Goal: Find specific page/section: Find specific page/section

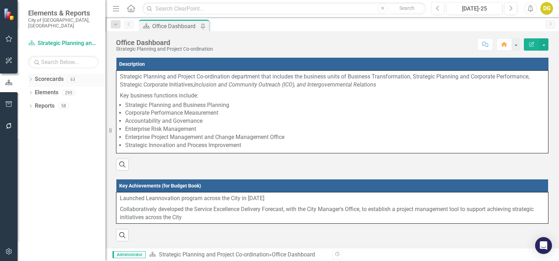
click at [31, 77] on div "Dropdown" at bounding box center [30, 80] width 5 height 6
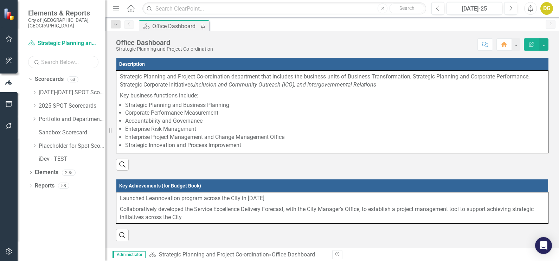
click at [46, 58] on input "text" at bounding box center [63, 62] width 70 height 12
type input "fire"
click at [68, 115] on link "Fire and Rescue Service" at bounding box center [79, 119] width 53 height 8
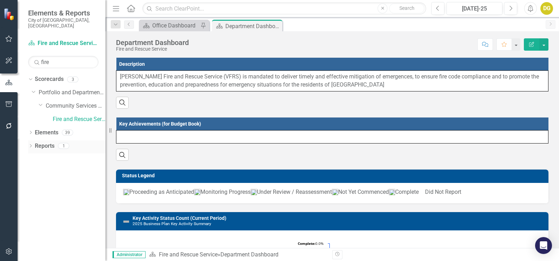
click at [36, 142] on link "Reports" at bounding box center [45, 146] width 20 height 8
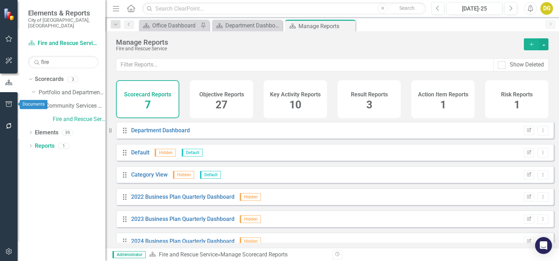
click at [9, 102] on icon "button" at bounding box center [8, 104] width 7 height 6
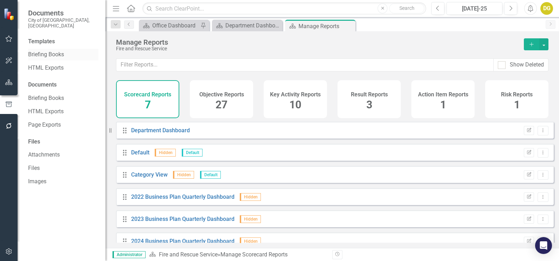
click at [57, 49] on div "Briefing Books" at bounding box center [63, 55] width 70 height 12
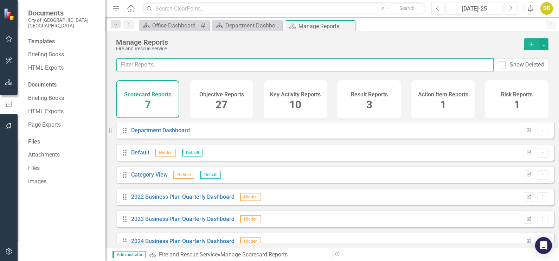
click at [148, 67] on input "text" at bounding box center [304, 64] width 377 height 13
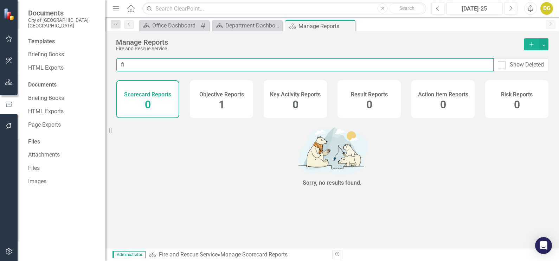
type input "f"
type input "vfrs"
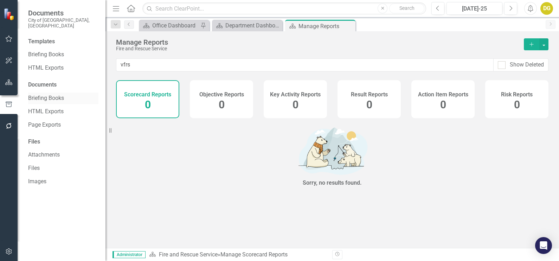
click at [46, 94] on link "Briefing Books" at bounding box center [63, 98] width 70 height 8
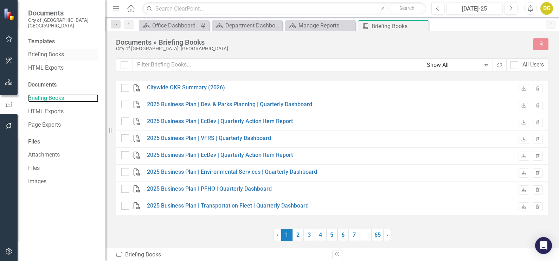
checkbox input "false"
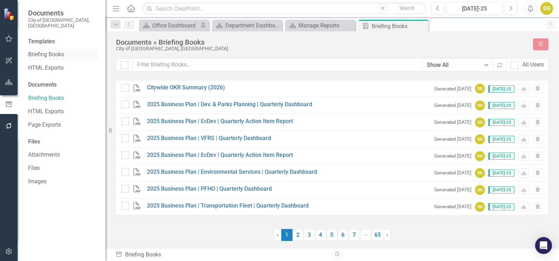
click at [46, 53] on link "Briefing Books" at bounding box center [63, 55] width 70 height 8
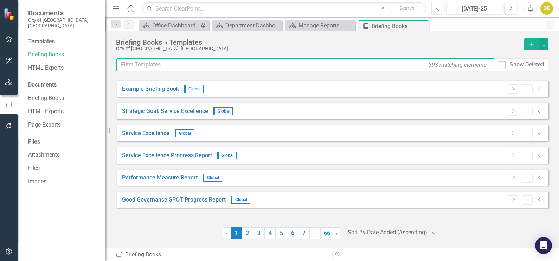
click at [166, 64] on input "text" at bounding box center [305, 64] width 378 height 13
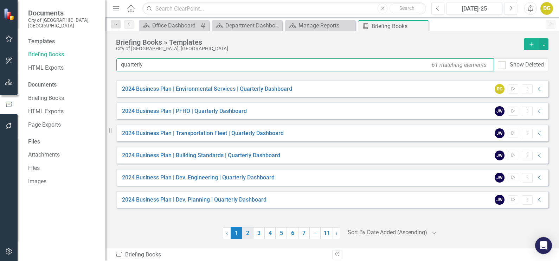
type input "quarterly"
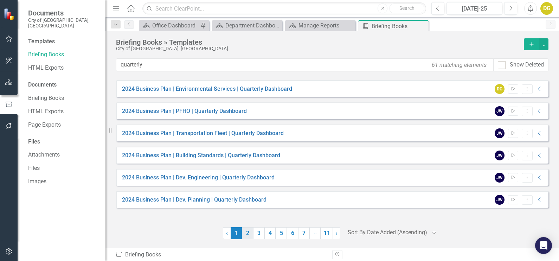
click at [246, 235] on link "2" at bounding box center [247, 233] width 11 height 12
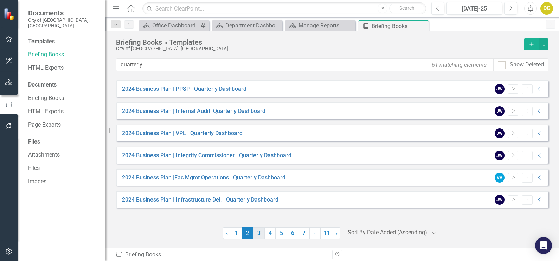
click at [257, 235] on link "3" at bounding box center [258, 233] width 11 height 12
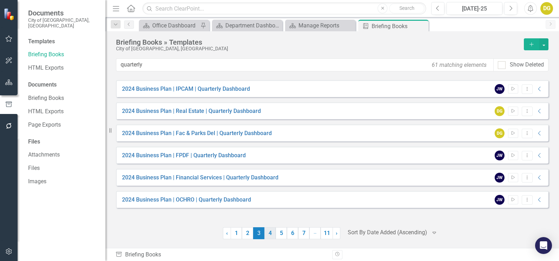
click at [268, 231] on link "4" at bounding box center [269, 233] width 11 height 12
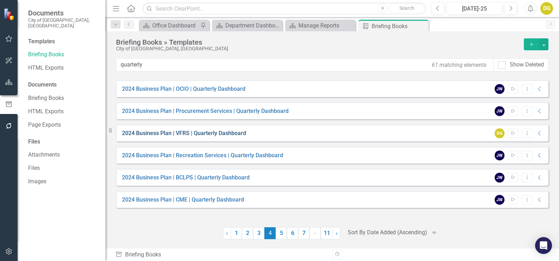
click at [165, 132] on link "2024 Business Plan | VFRS | Quarterly Dashboard" at bounding box center [184, 133] width 124 height 8
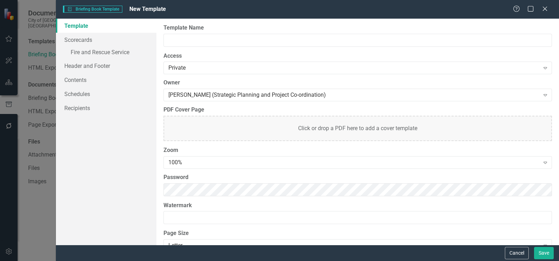
type input "2024 Business Plan | VFRS | Quarterly Dashboard"
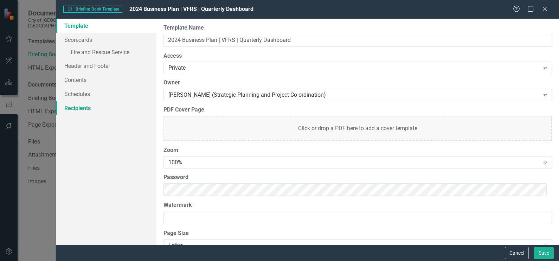
click at [79, 106] on link "Recipients" at bounding box center [106, 108] width 101 height 14
